Goal: Information Seeking & Learning: Learn about a topic

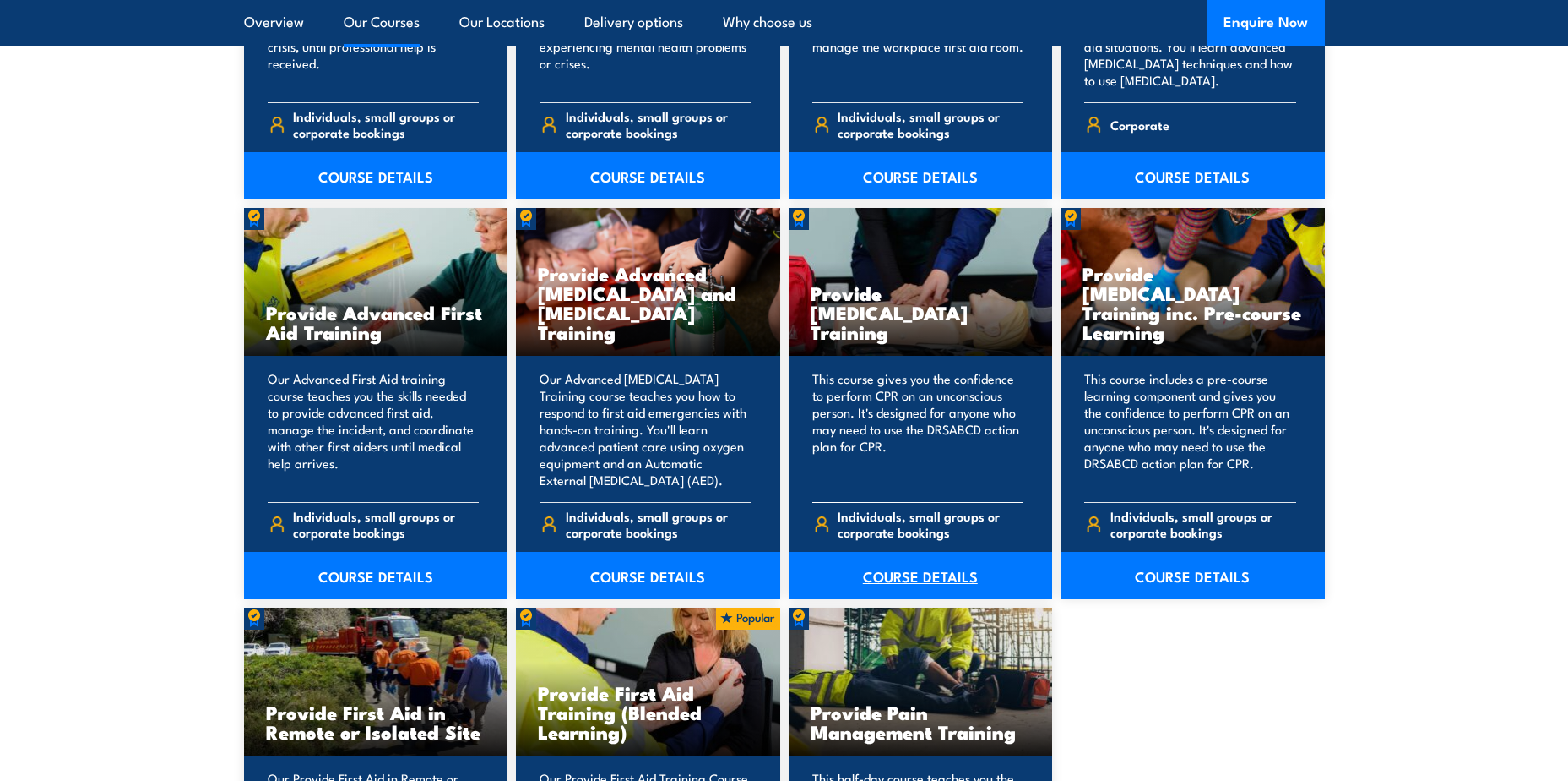
click at [939, 578] on link "COURSE DETAILS" at bounding box center [921, 575] width 265 height 48
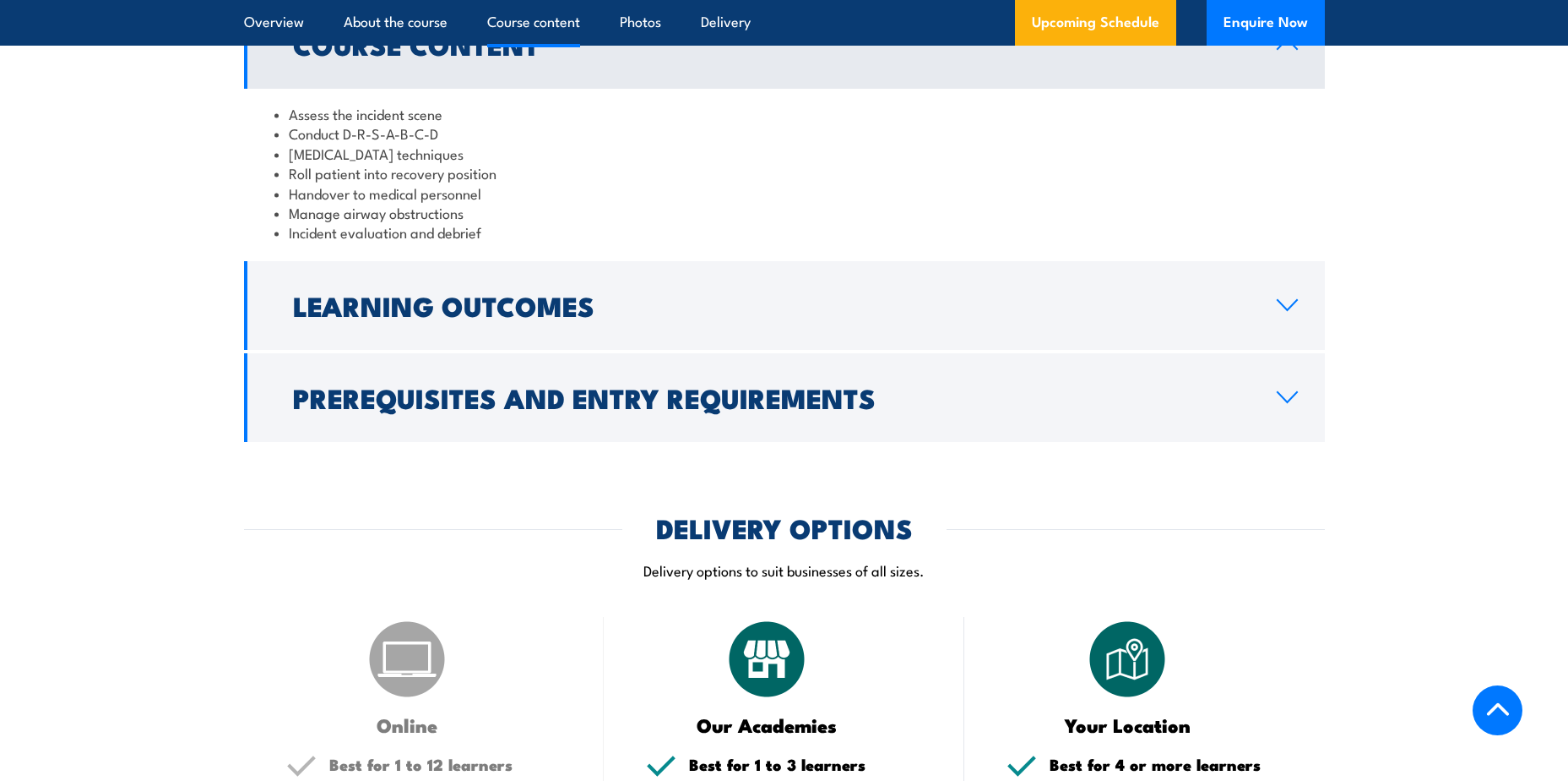
scroll to position [1774, 0]
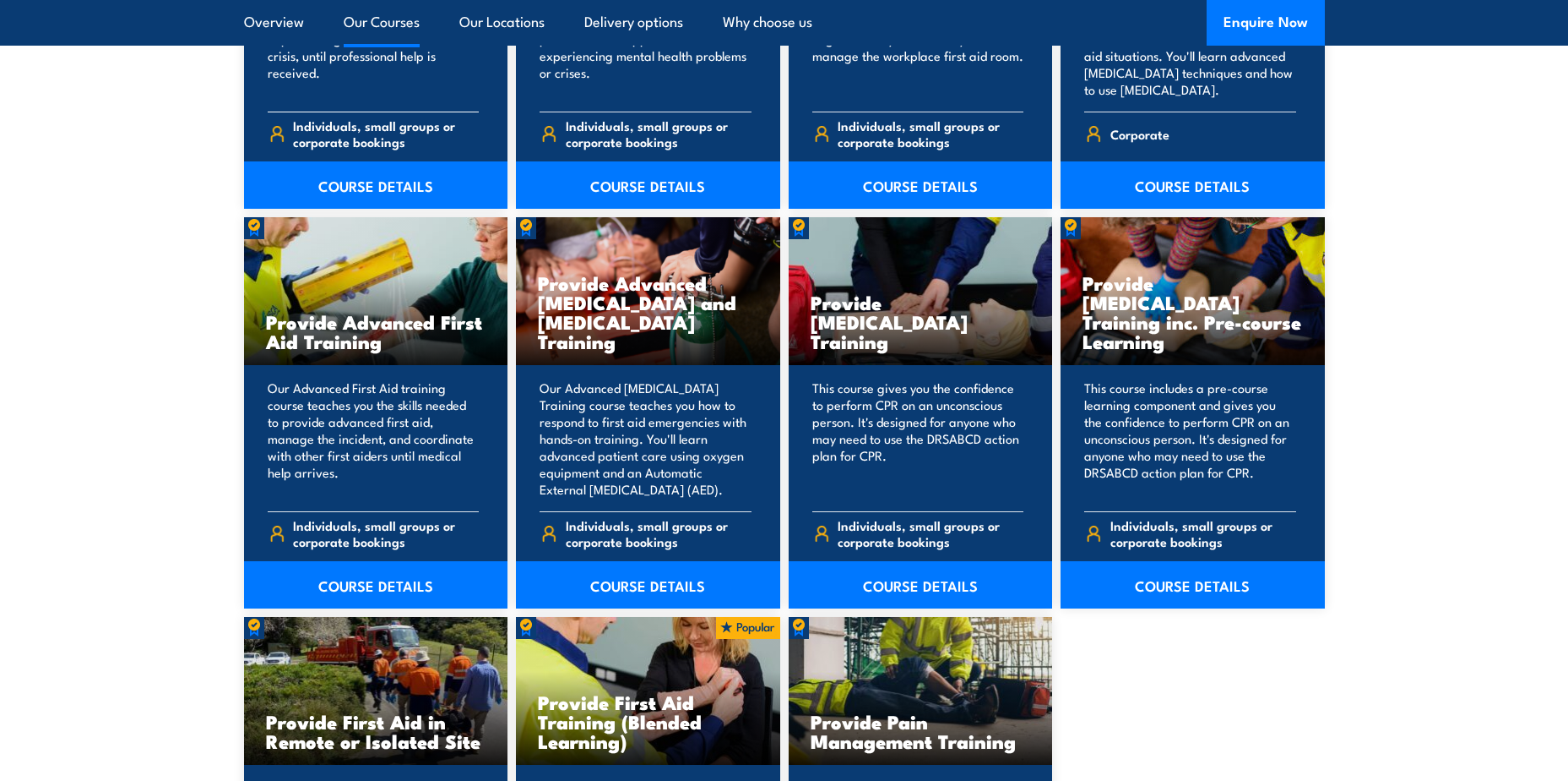
scroll to position [2028, 0]
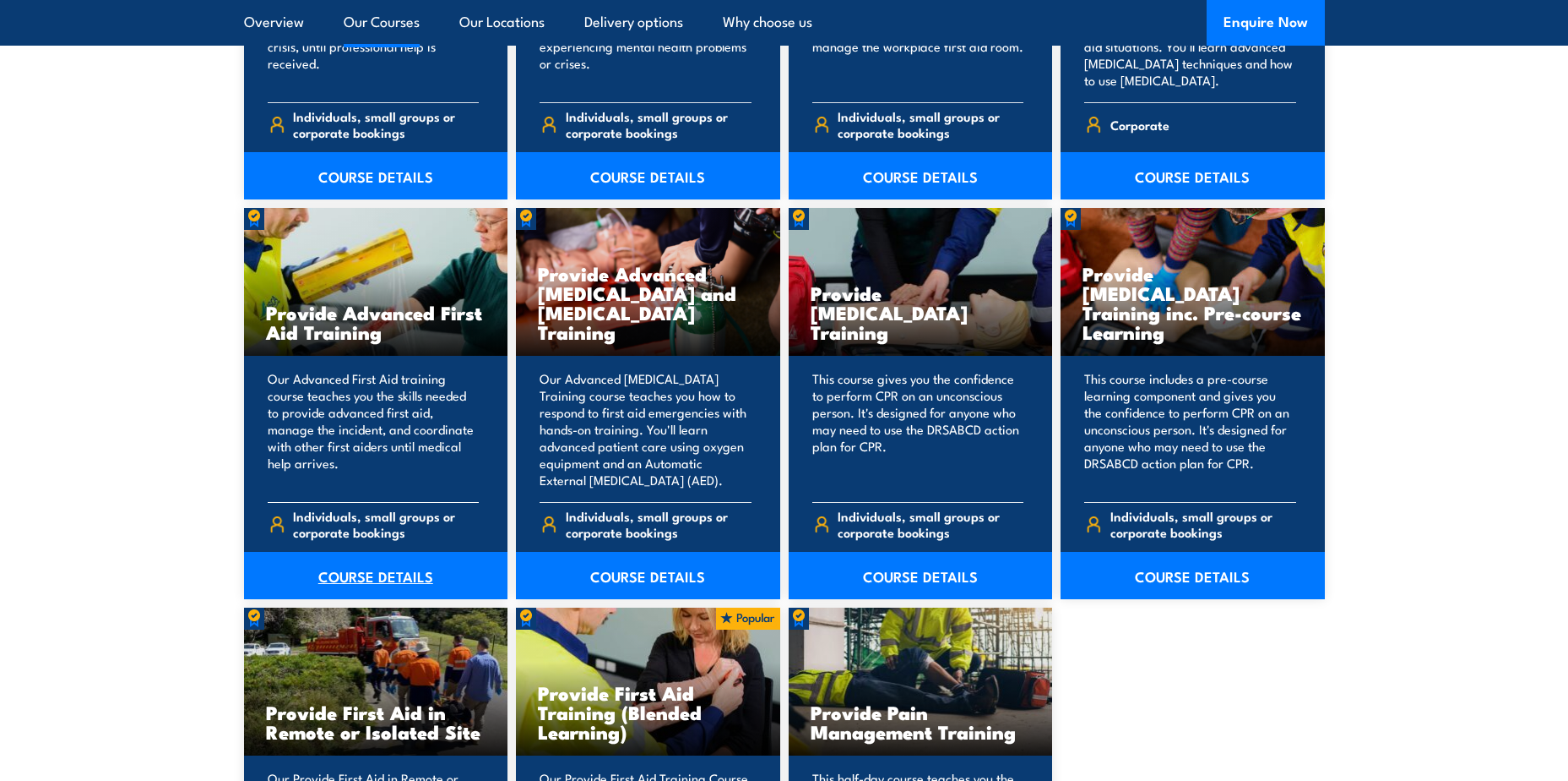
click at [351, 573] on link "COURSE DETAILS" at bounding box center [376, 575] width 265 height 48
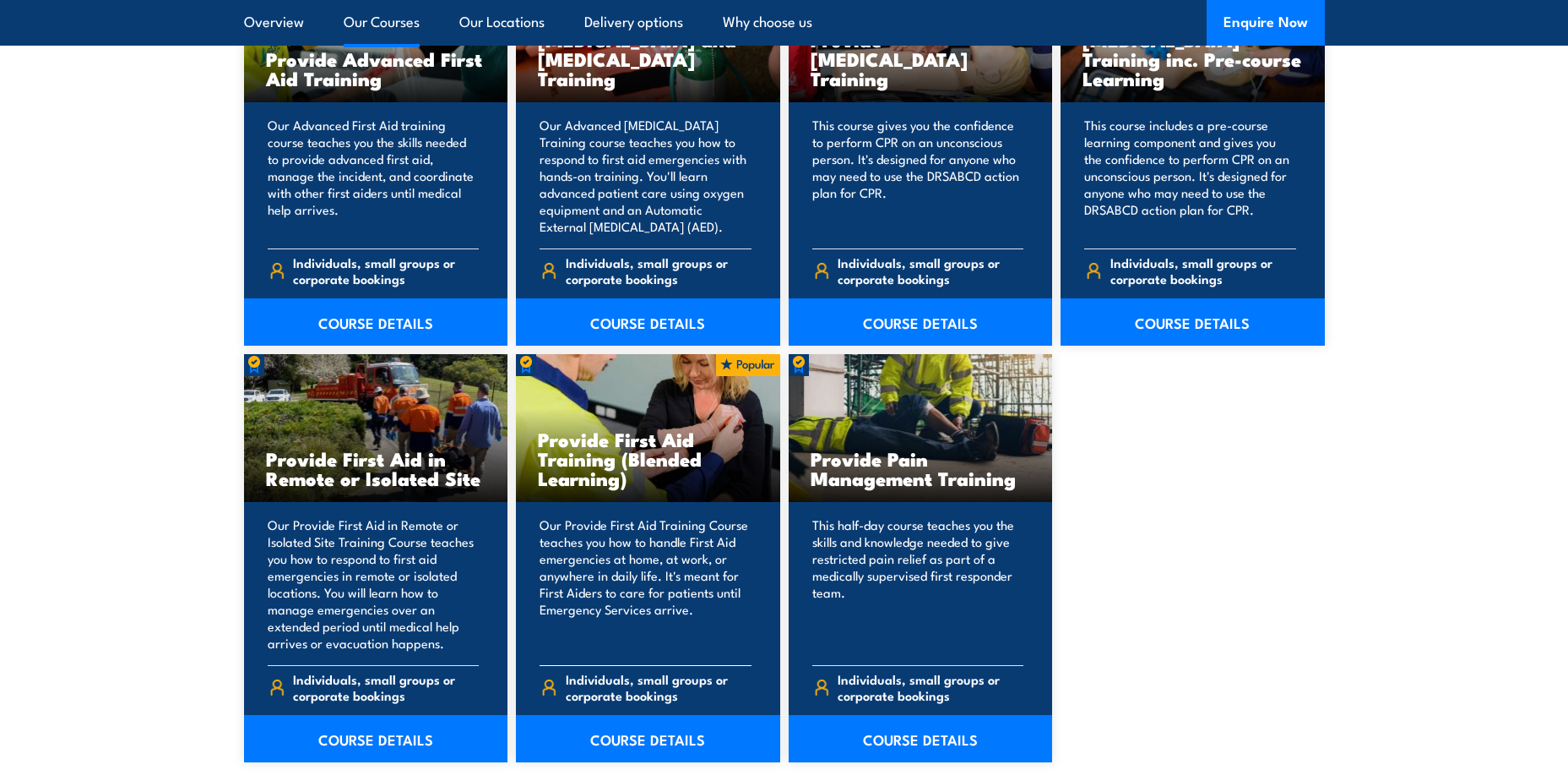
scroll to position [2366, 0]
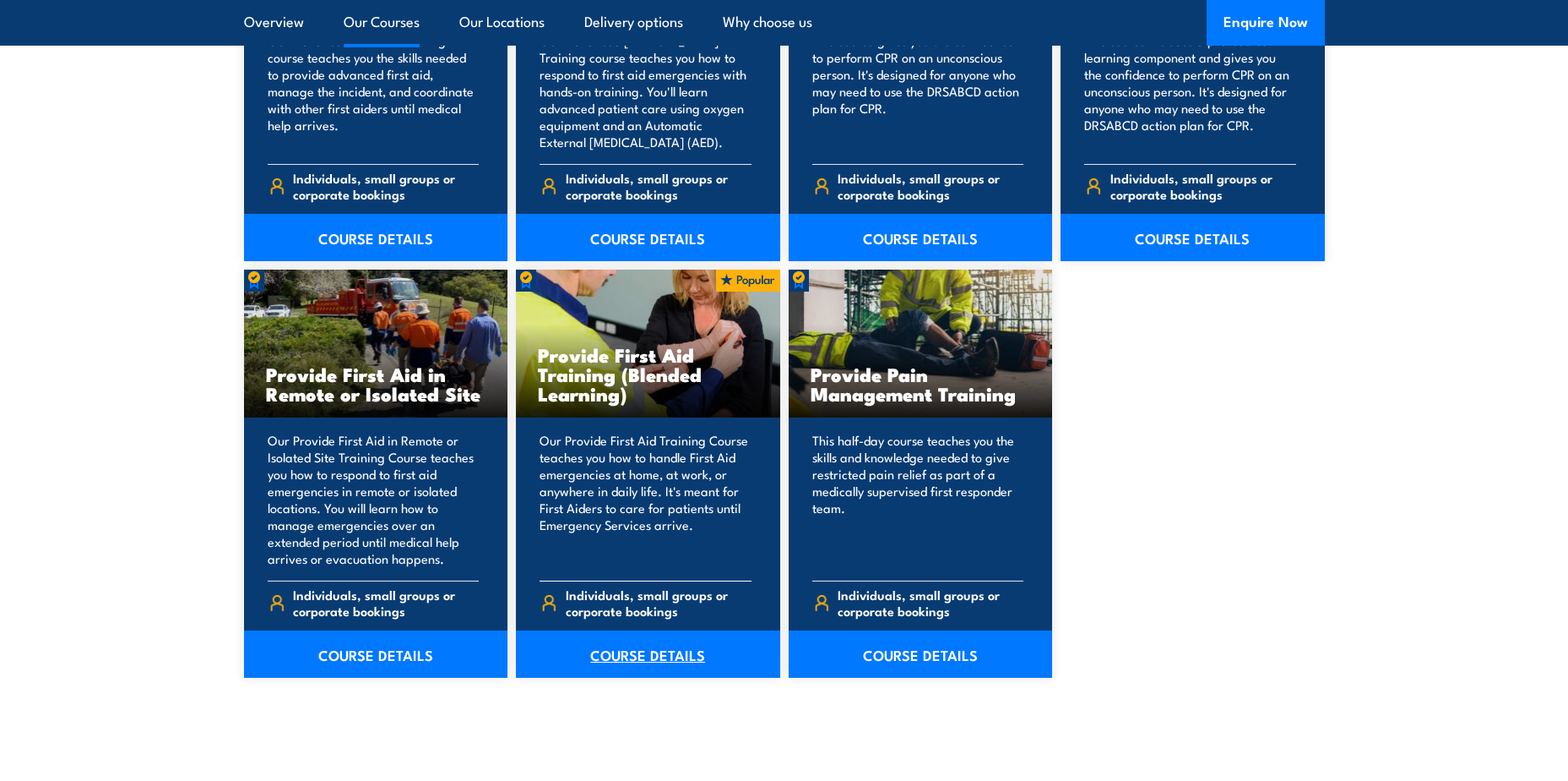
click at [667, 656] on link "COURSE DETAILS" at bounding box center [648, 654] width 265 height 48
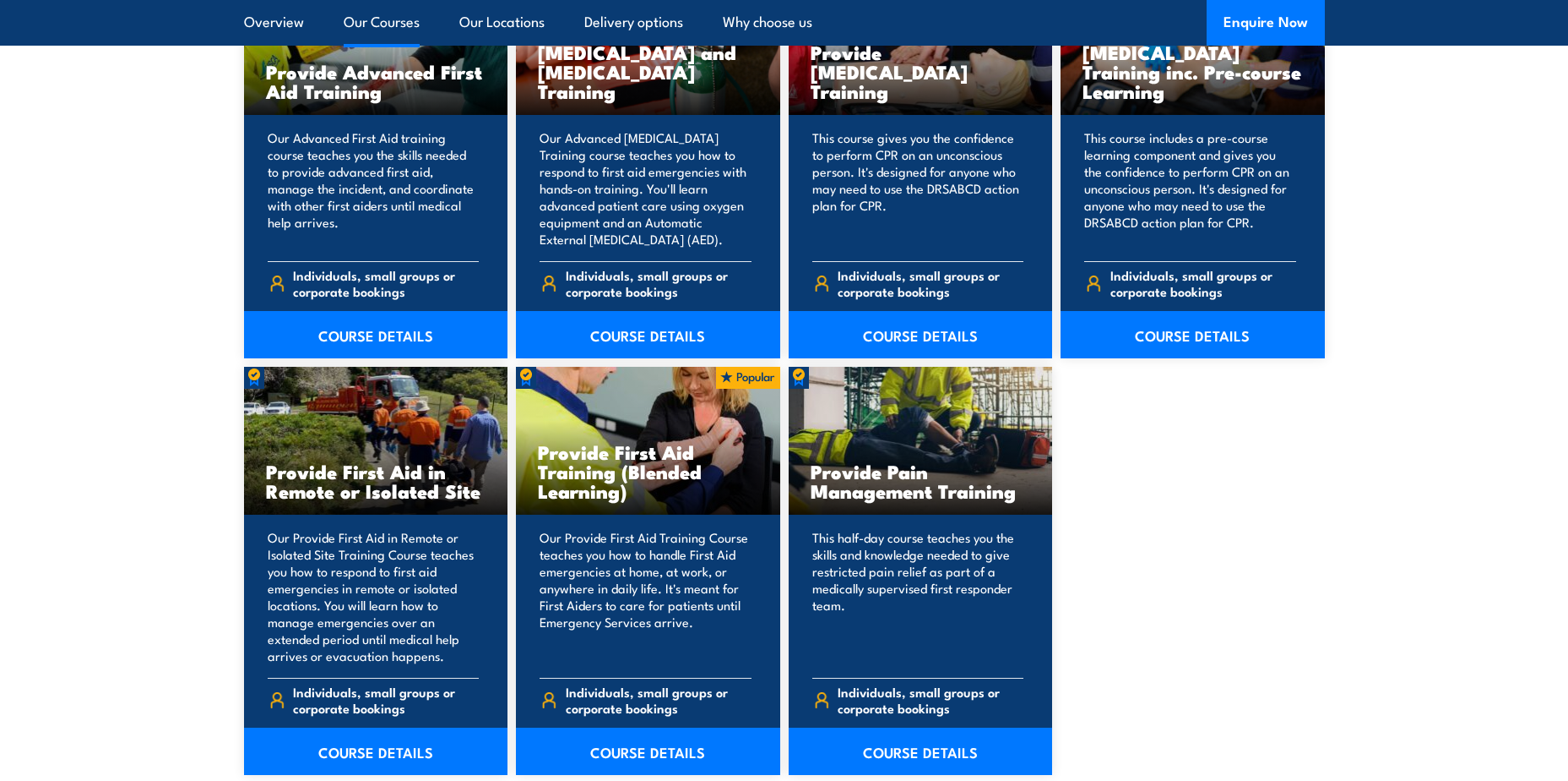
scroll to position [2366, 0]
